Goal: Information Seeking & Learning: Learn about a topic

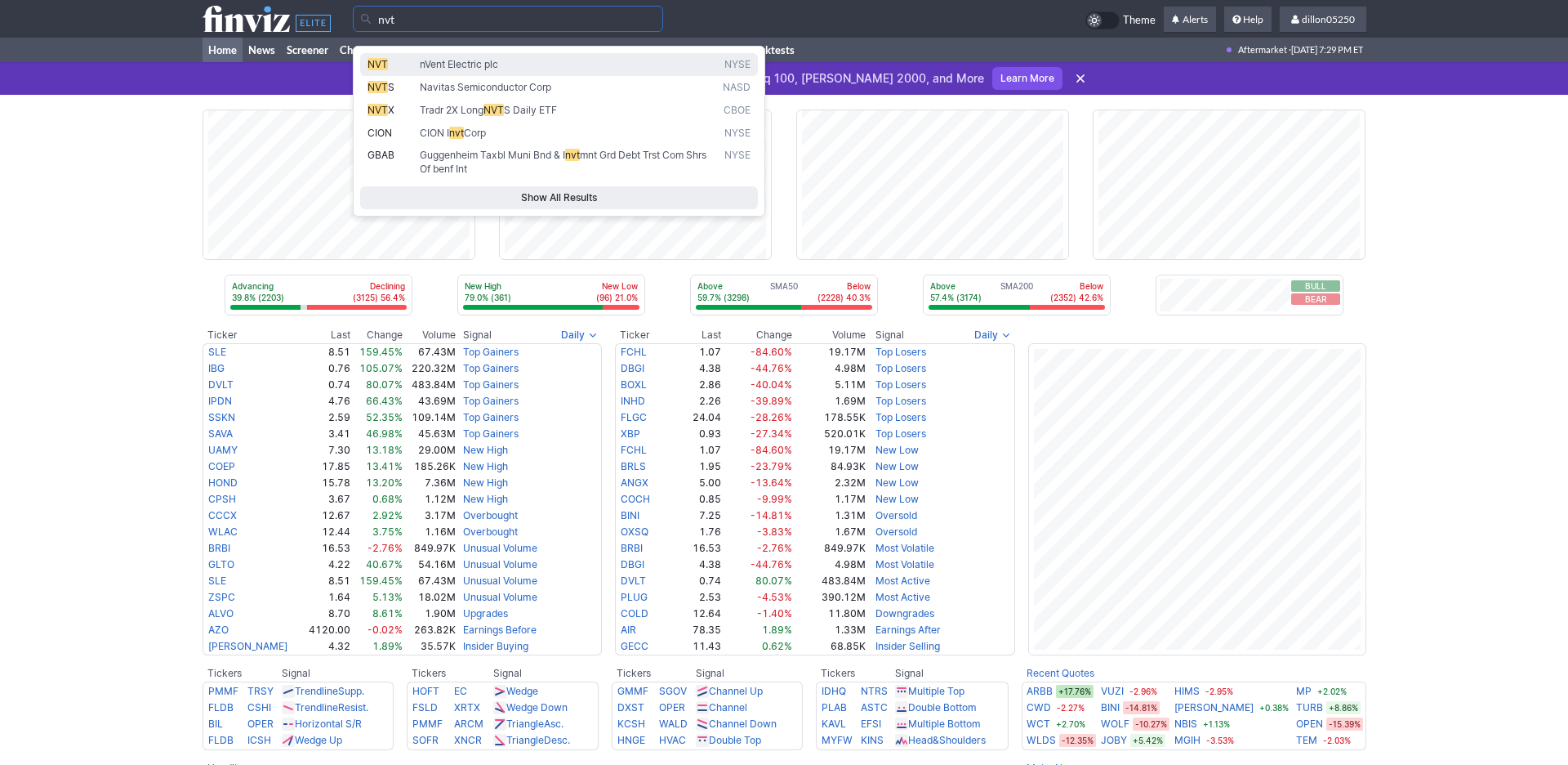
click at [380, 71] on span "NVT" at bounding box center [377, 64] width 21 height 12
type input "NVT"
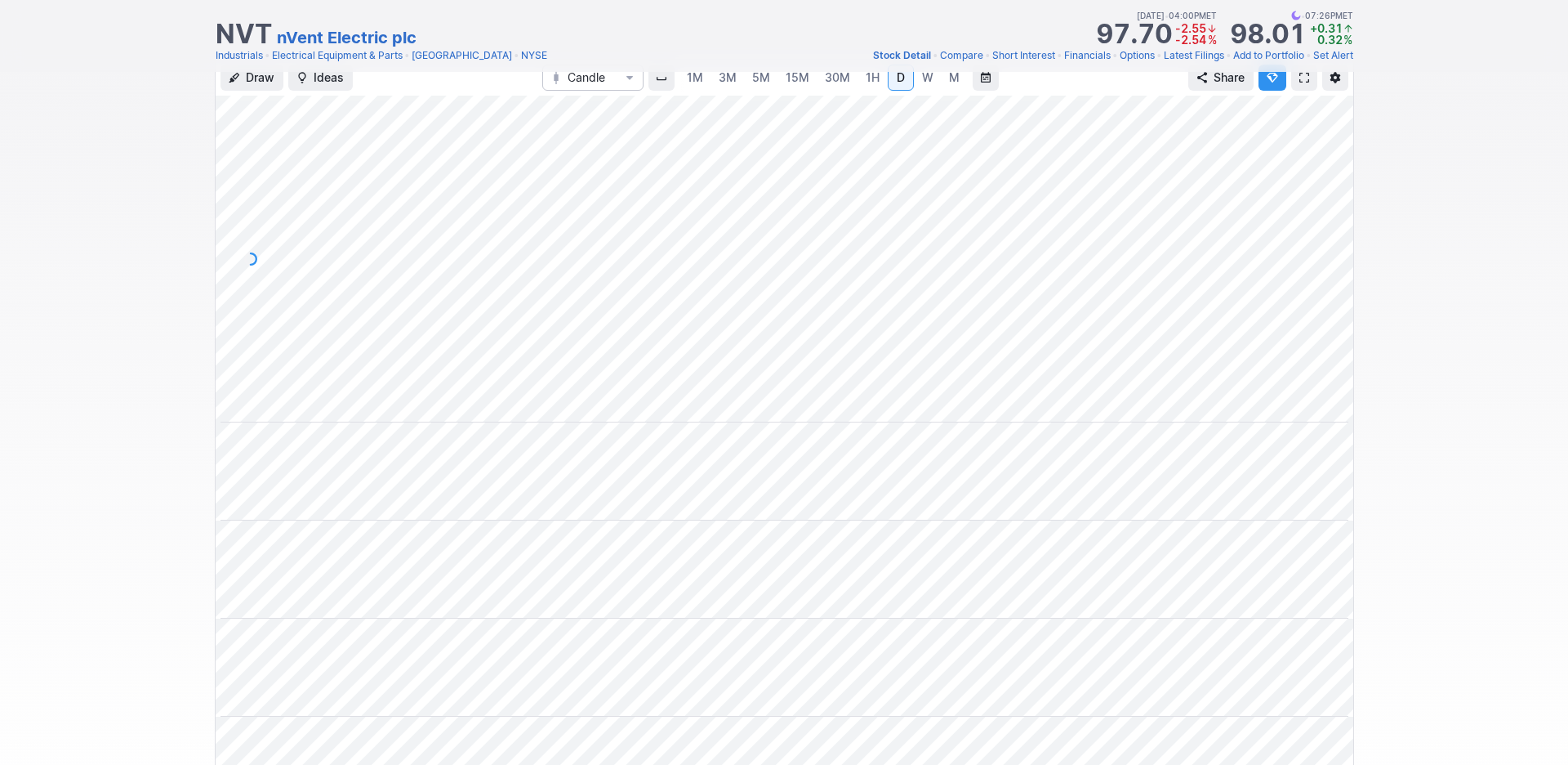
scroll to position [74, 0]
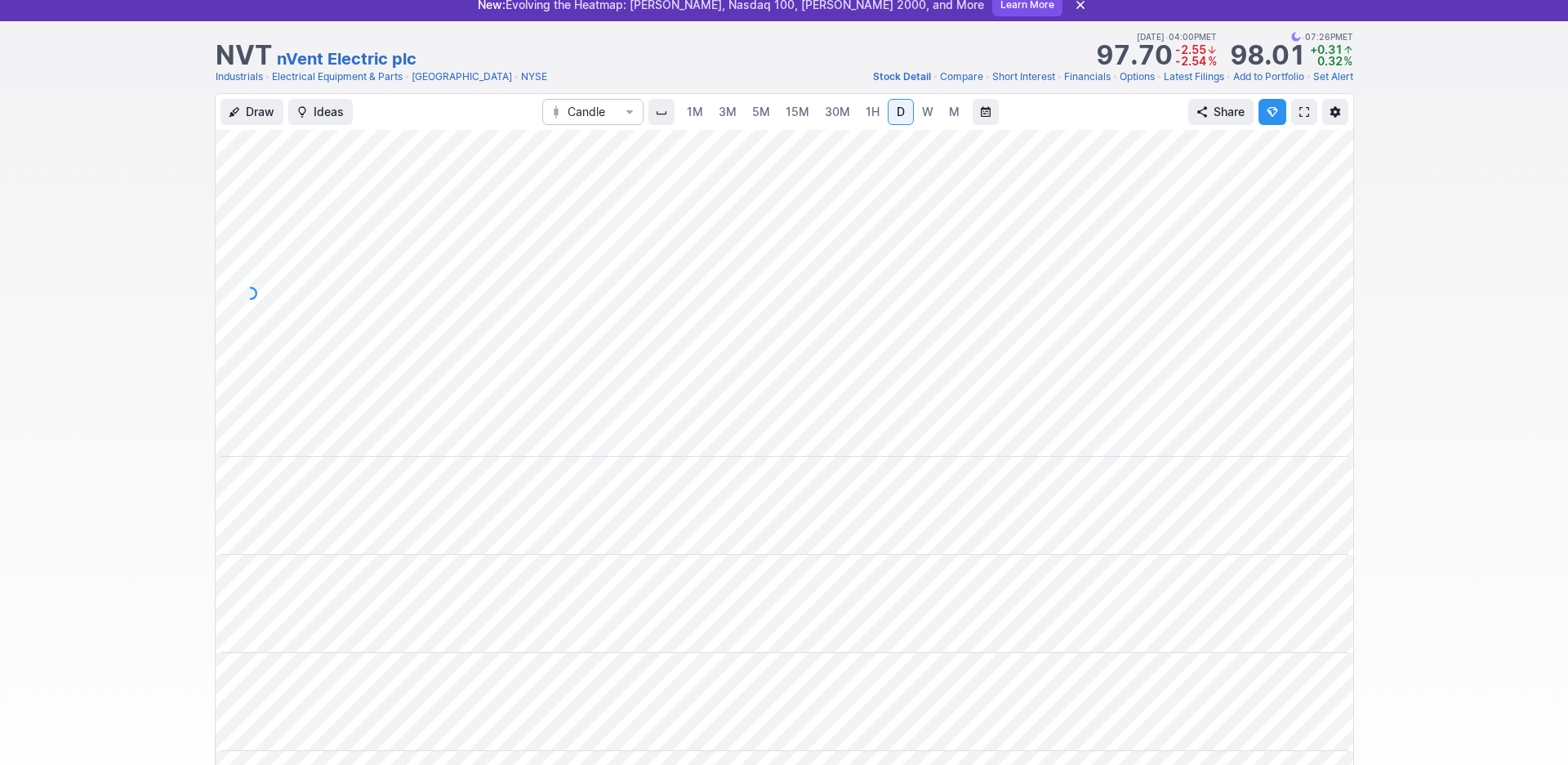
click at [1299, 119] on span at bounding box center [1304, 112] width 10 height 13
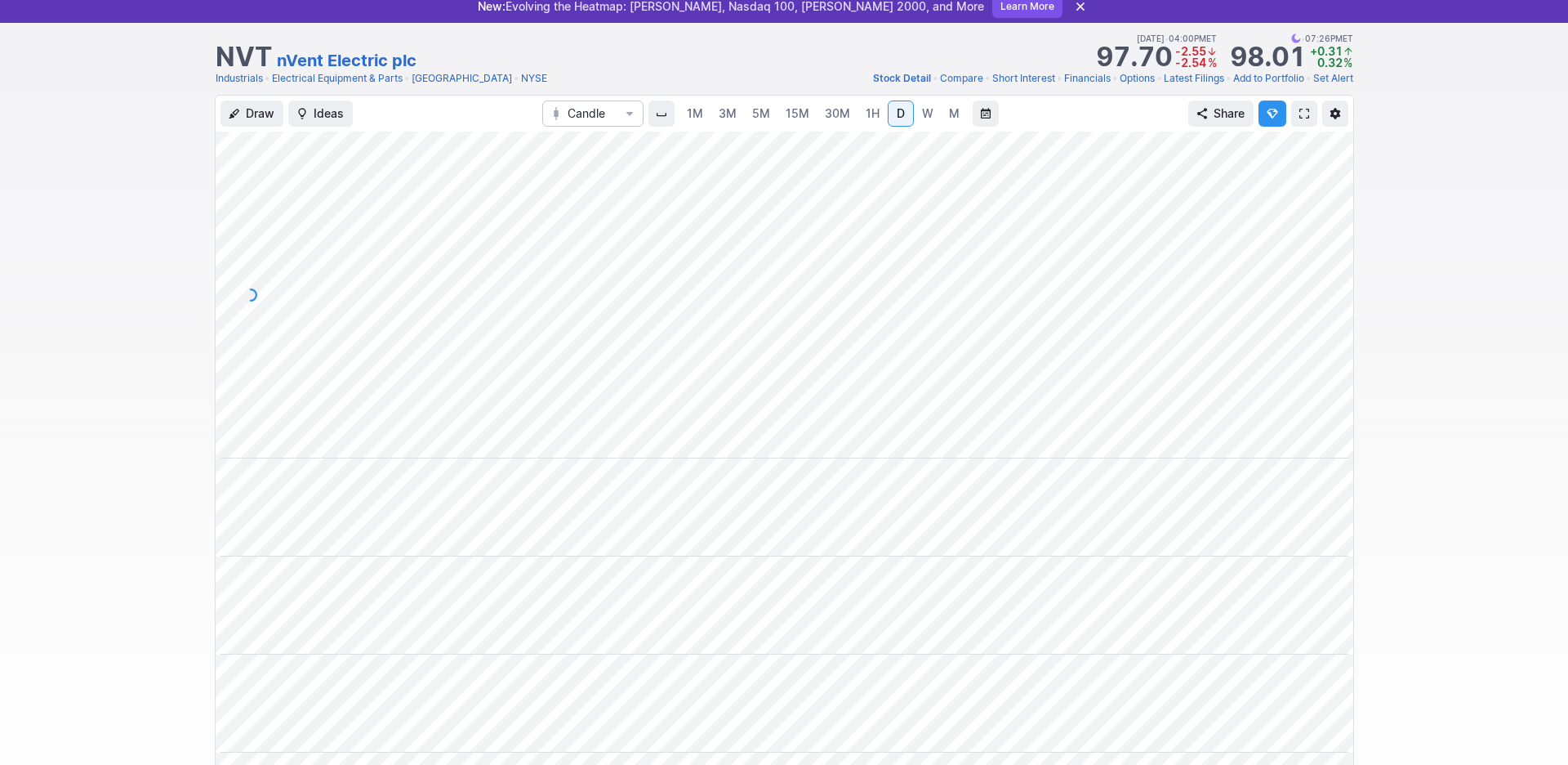
scroll to position [0, 0]
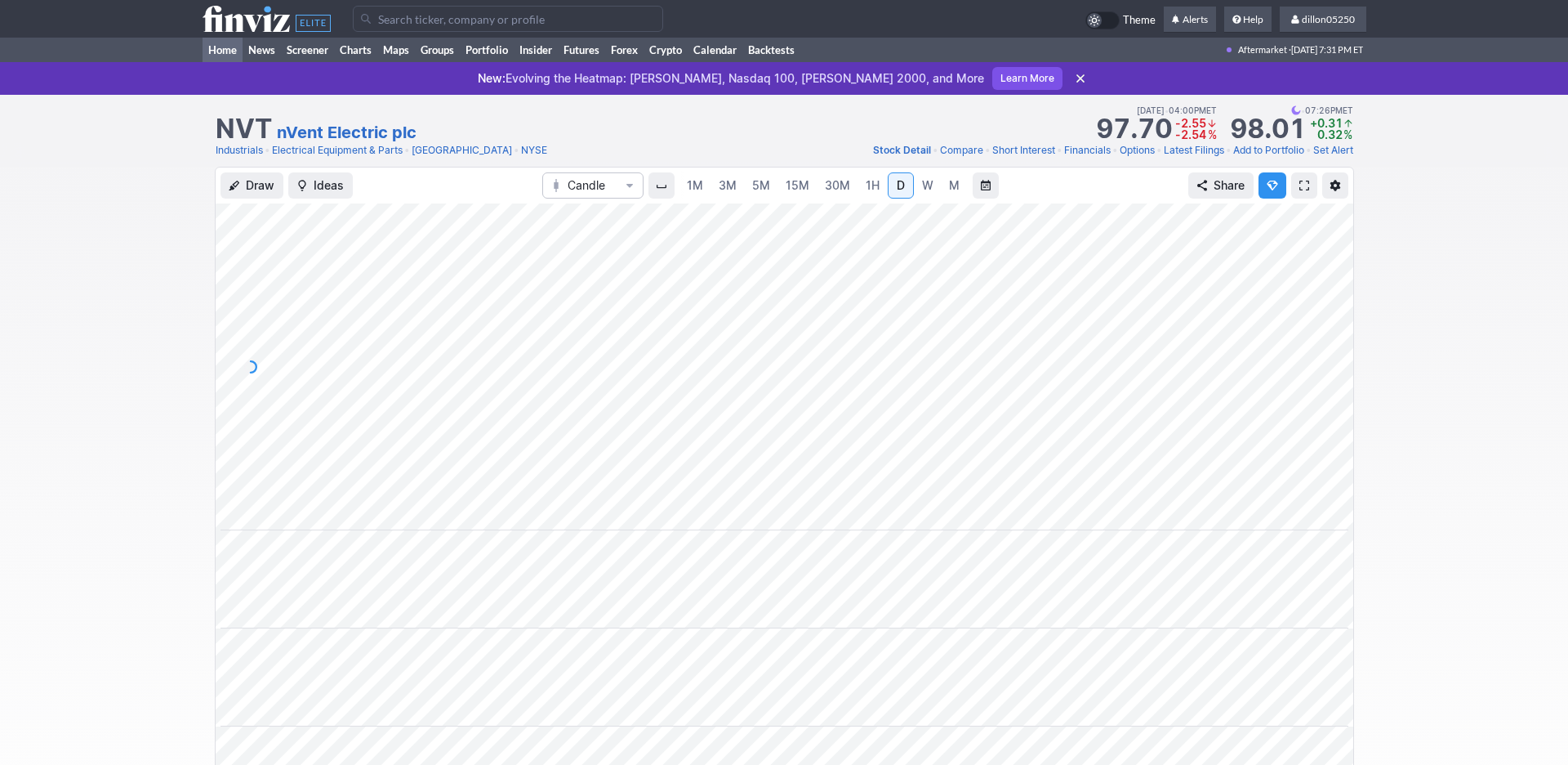
click at [226, 62] on link "Home" at bounding box center [222, 50] width 40 height 25
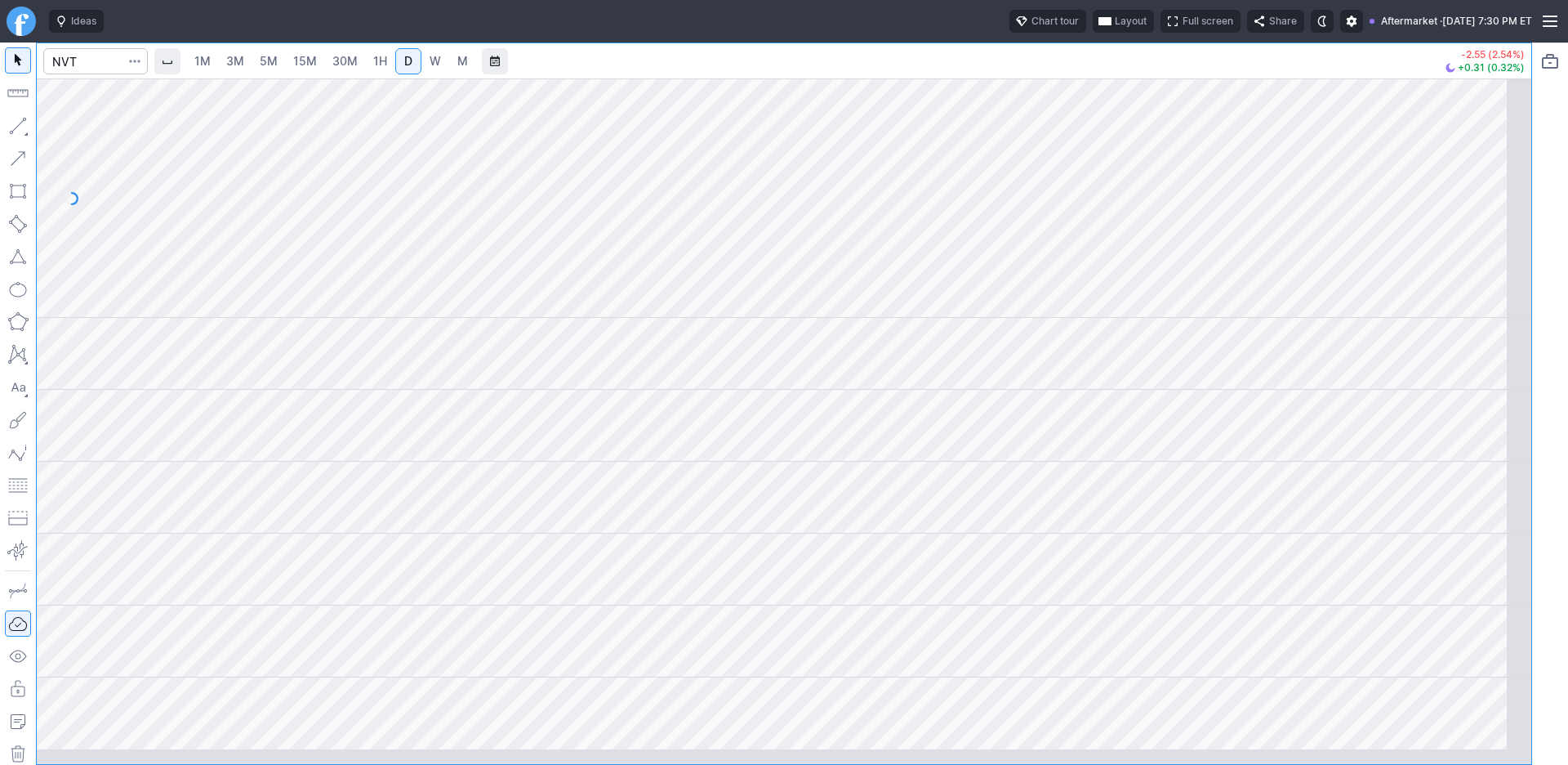
click at [1115, 29] on span "Layout" at bounding box center [1131, 22] width 32 height 17
click at [957, 70] on button "Layout" at bounding box center [946, 64] width 23 height 23
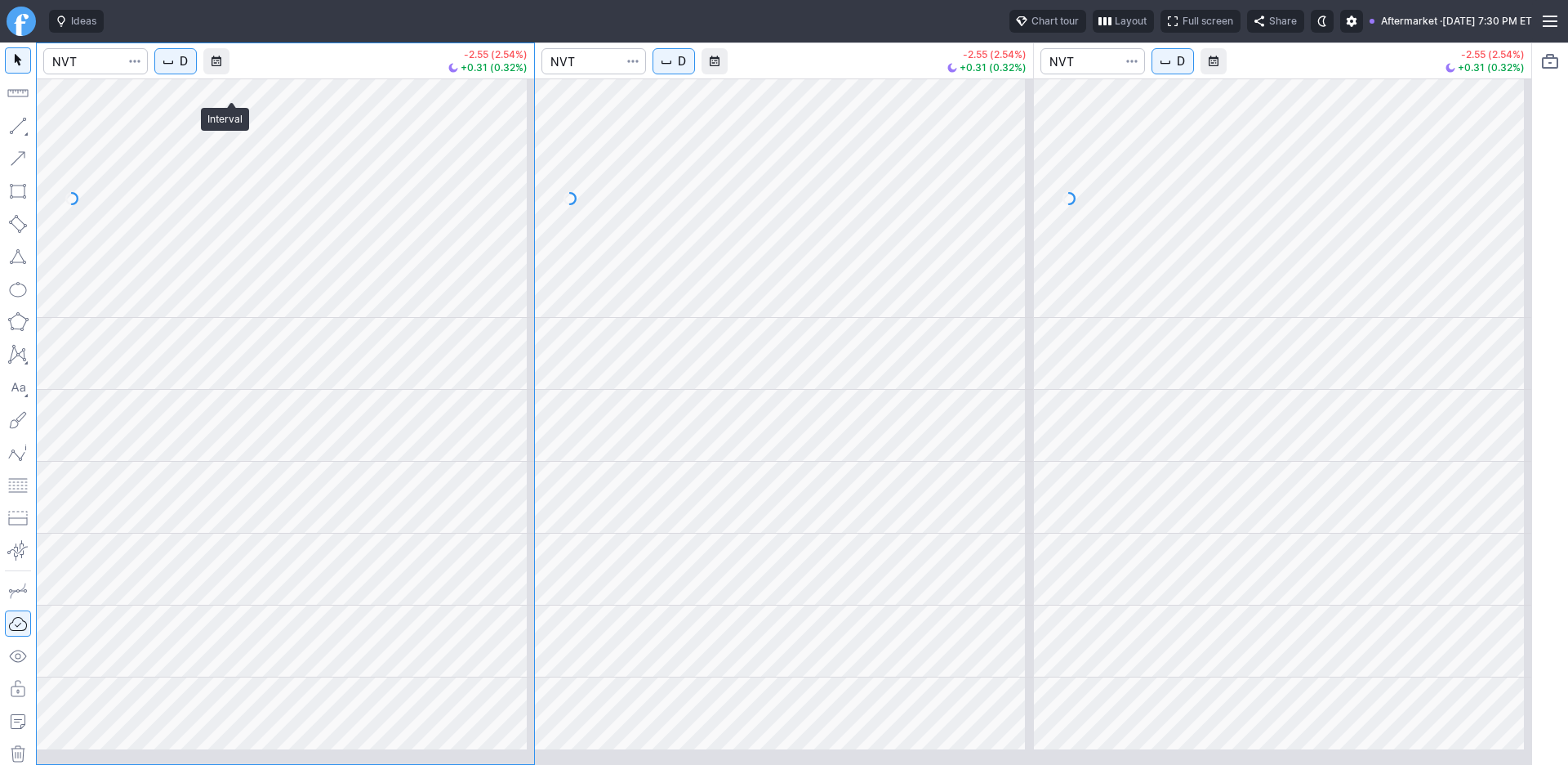
click at [187, 70] on span "D" at bounding box center [184, 61] width 8 height 17
click at [246, 128] on span "1 Minute" at bounding box center [244, 119] width 52 height 17
click at [686, 70] on span "D" at bounding box center [682, 61] width 8 height 17
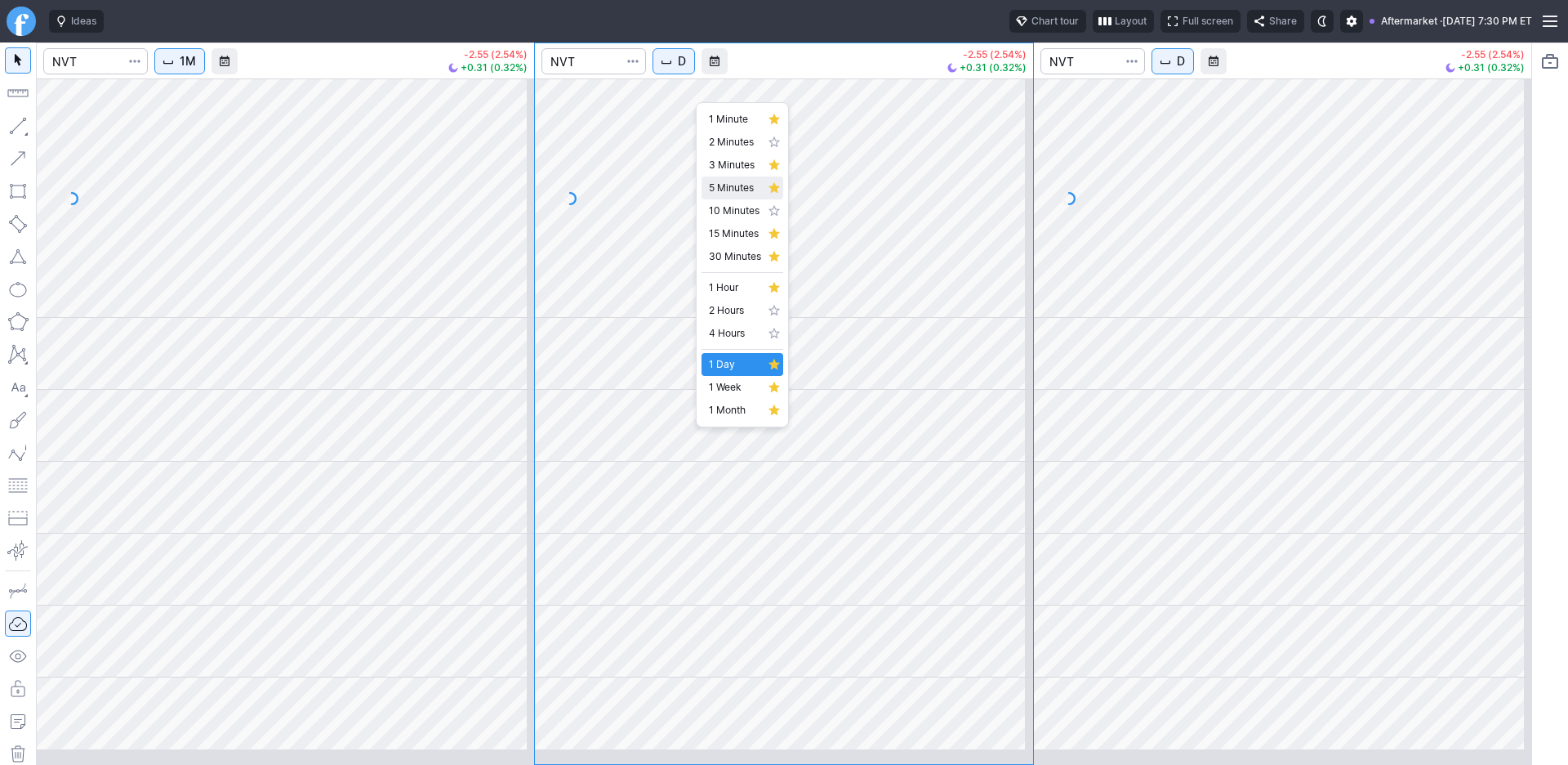
click at [714, 196] on span "5 Minutes" at bounding box center [735, 188] width 52 height 17
